Goal: Task Accomplishment & Management: Manage account settings

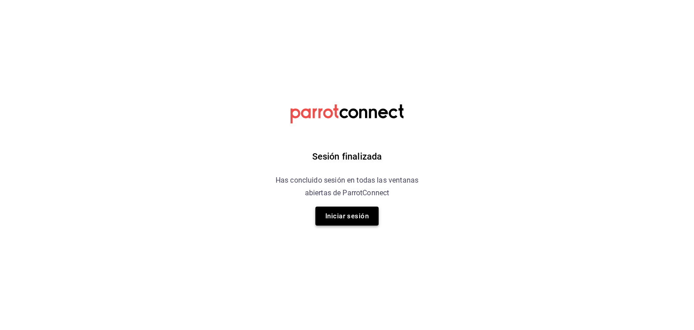
click at [338, 210] on button "Iniciar sesión" at bounding box center [346, 215] width 63 height 19
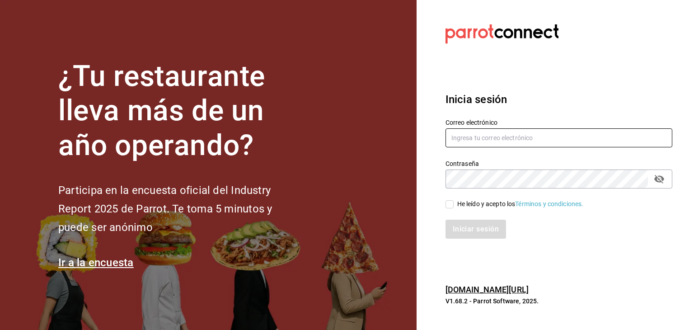
type input "[PERSON_NAME][EMAIL_ADDRESS][DOMAIN_NAME]"
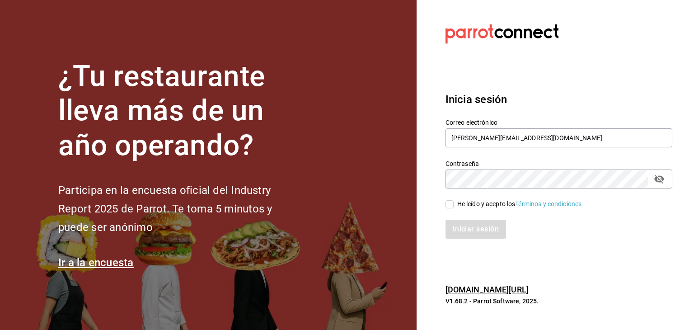
click at [450, 206] on input "He leído y acepto los Términos y condiciones." at bounding box center [449, 204] width 8 height 8
checkbox input "true"
click at [459, 236] on button "Iniciar sesión" at bounding box center [475, 228] width 61 height 19
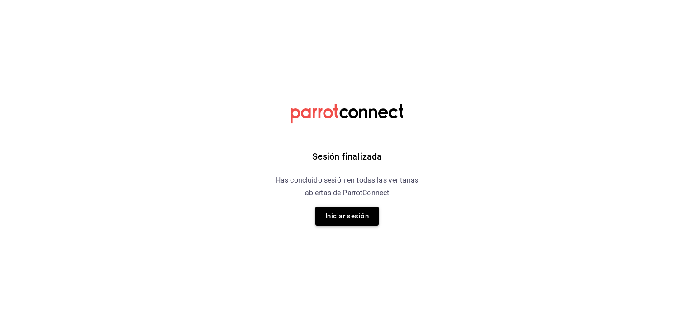
click at [366, 221] on button "Iniciar sesión" at bounding box center [346, 215] width 63 height 19
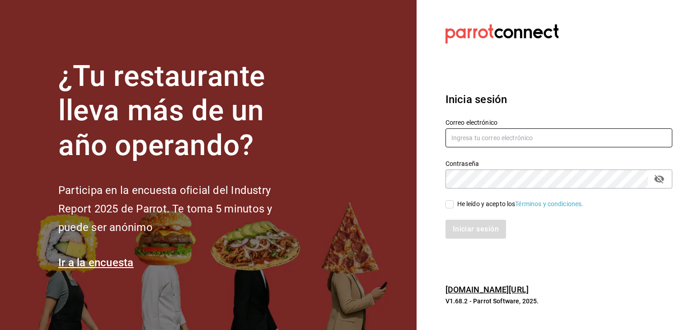
type input "[PERSON_NAME][EMAIL_ADDRESS][DOMAIN_NAME]"
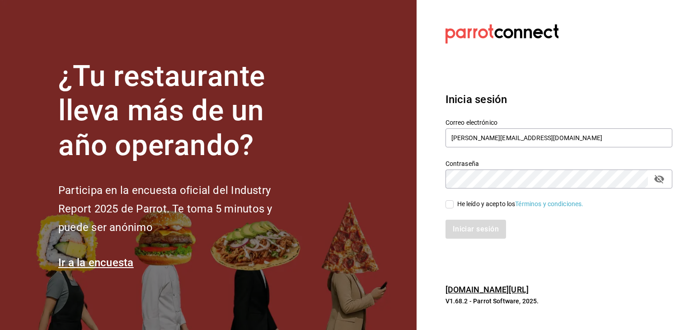
click at [449, 205] on input "He leído y acepto los Términos y condiciones." at bounding box center [449, 204] width 8 height 8
checkbox input "true"
click at [462, 233] on button "Iniciar sesión" at bounding box center [475, 228] width 61 height 19
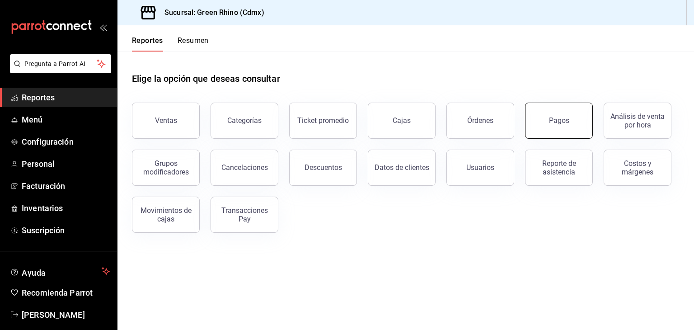
click at [537, 121] on button "Pagos" at bounding box center [559, 121] width 68 height 36
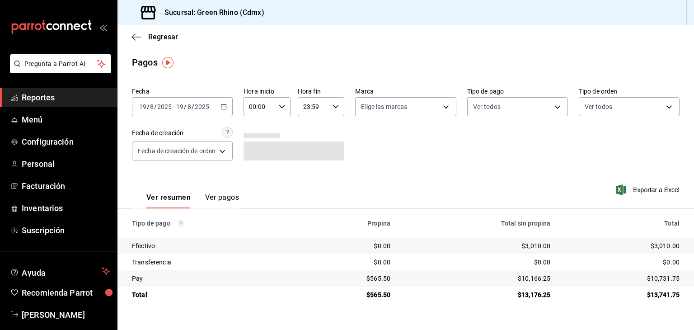
click at [140, 47] on div "Regresar" at bounding box center [405, 36] width 576 height 23
click at [139, 42] on div "Regresar" at bounding box center [405, 36] width 576 height 23
click at [170, 40] on span "Regresar" at bounding box center [163, 37] width 30 height 9
